Goal: Find specific page/section: Find specific page/section

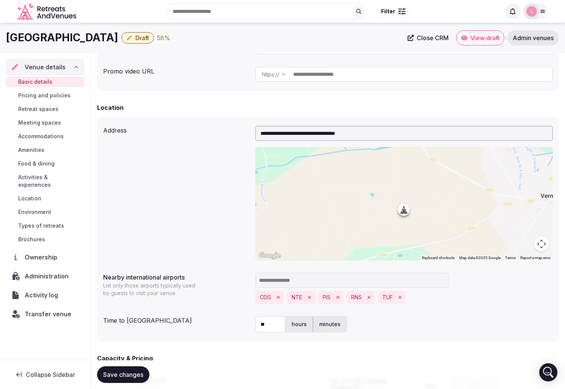
scroll to position [59, 0]
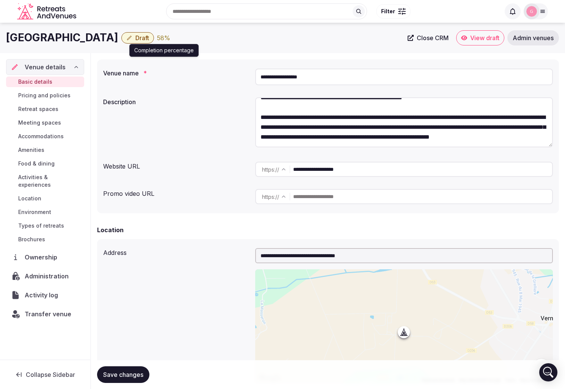
click at [160, 37] on div "58 %" at bounding box center [163, 37] width 13 height 9
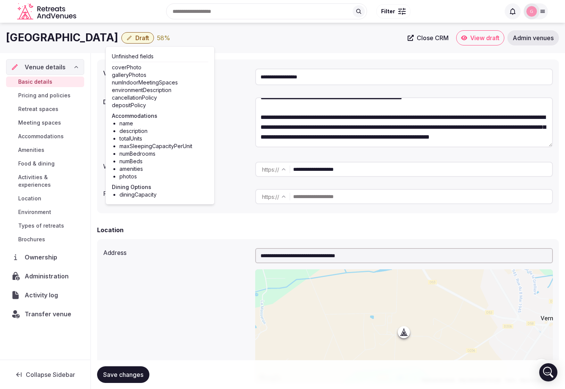
click at [226, 47] on div "Château de Jalesnes Draft 58 % Close CRM View draft Admin venues" at bounding box center [282, 38] width 565 height 30
